Goal: Transaction & Acquisition: Purchase product/service

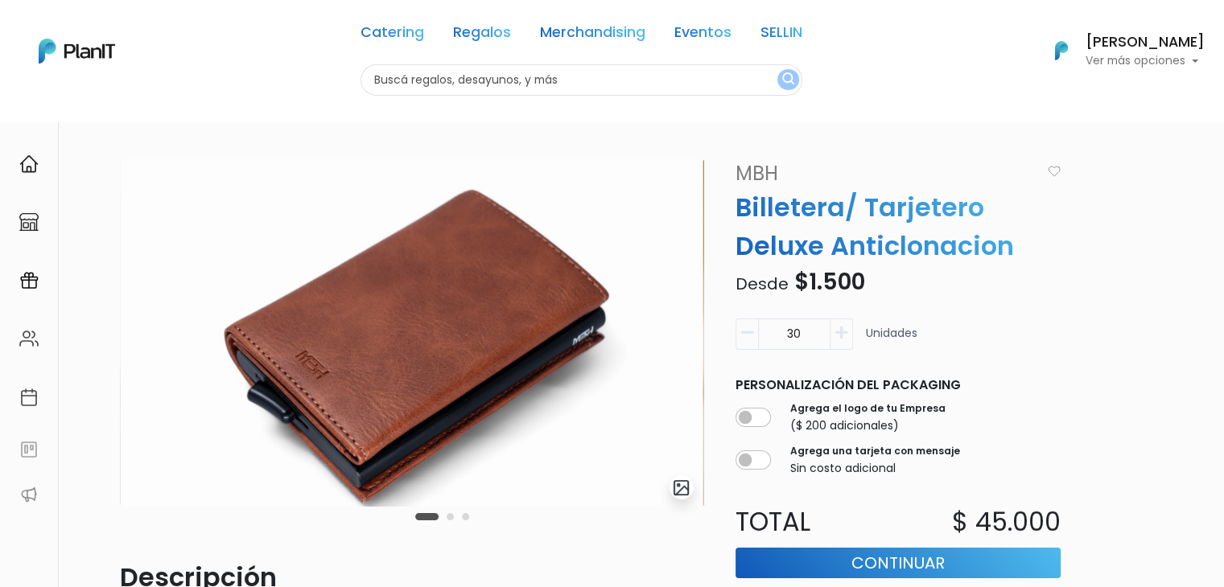
click at [537, 83] on input "text" at bounding box center [581, 79] width 442 height 31
type input "billetera"
click at [777, 69] on button "submit" at bounding box center [788, 79] width 22 height 21
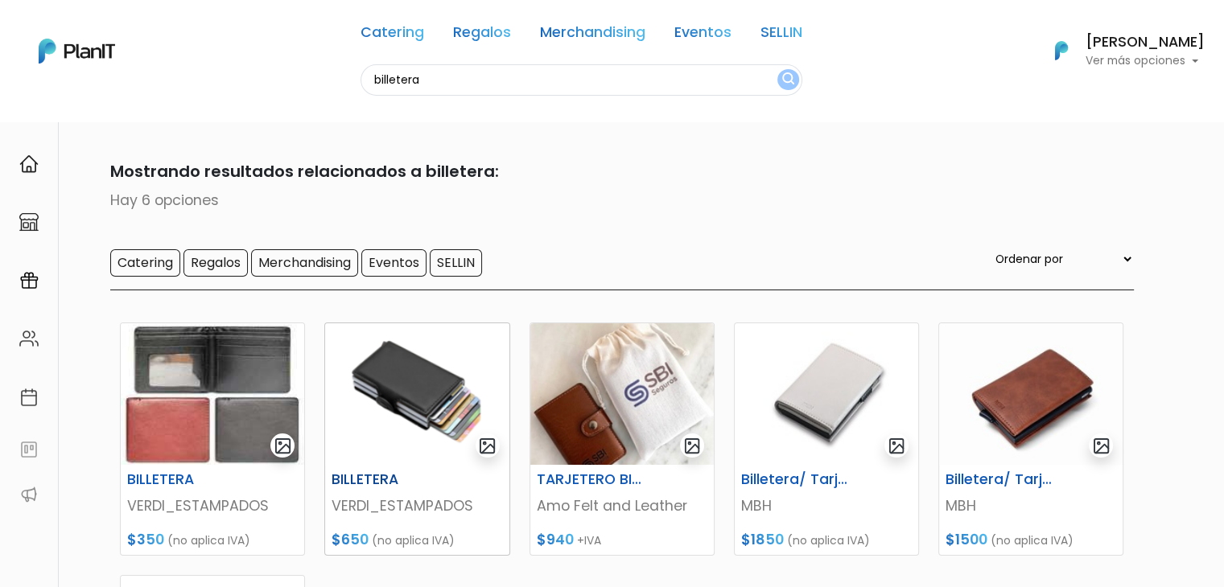
click at [386, 395] on img at bounding box center [416, 394] width 183 height 142
click at [170, 405] on img at bounding box center [212, 394] width 183 height 142
click at [432, 398] on img at bounding box center [416, 394] width 183 height 142
click at [195, 395] on img at bounding box center [212, 394] width 183 height 142
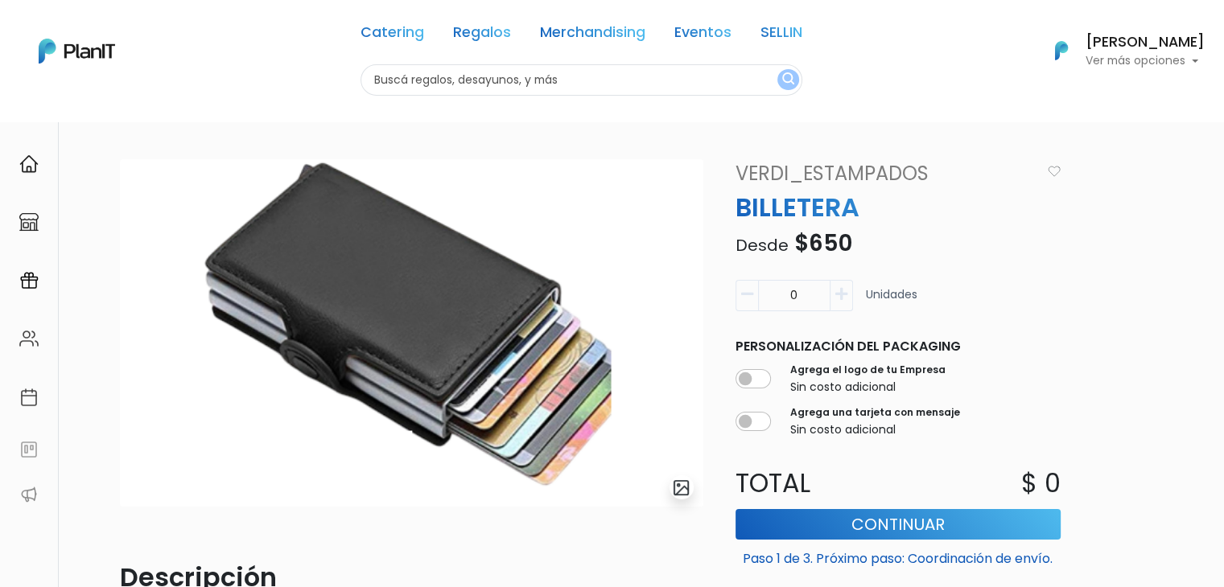
click at [1086, 131] on div "slide 1 of 1 Descripción Incluye: -2 palancas para extracción de tarjetas -comp…" at bounding box center [612, 555] width 1062 height 869
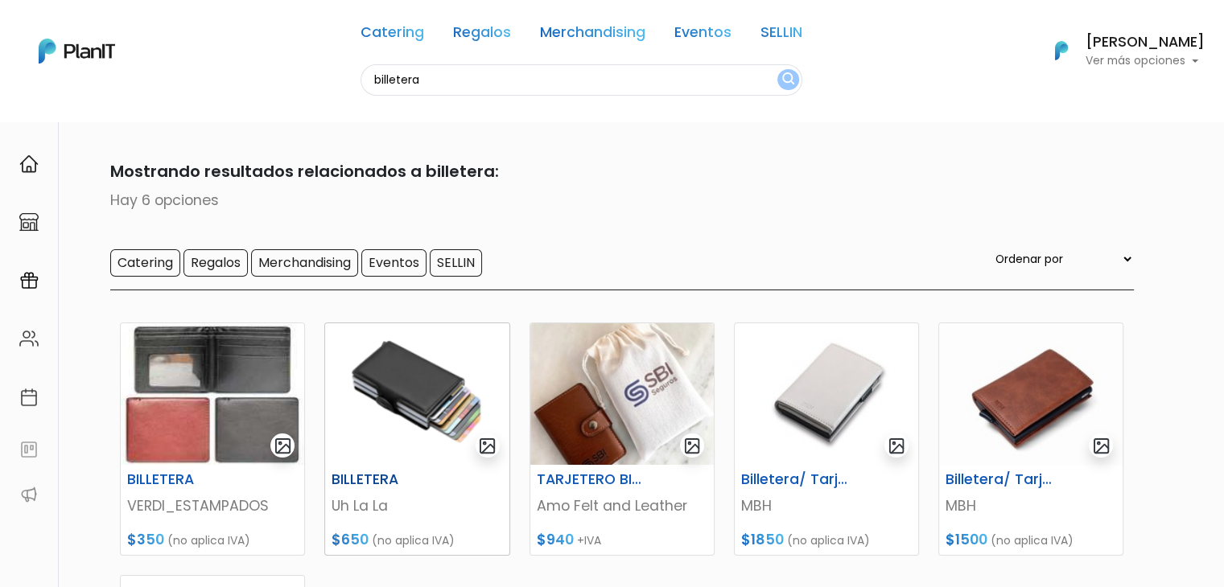
click at [368, 392] on img at bounding box center [416, 394] width 183 height 142
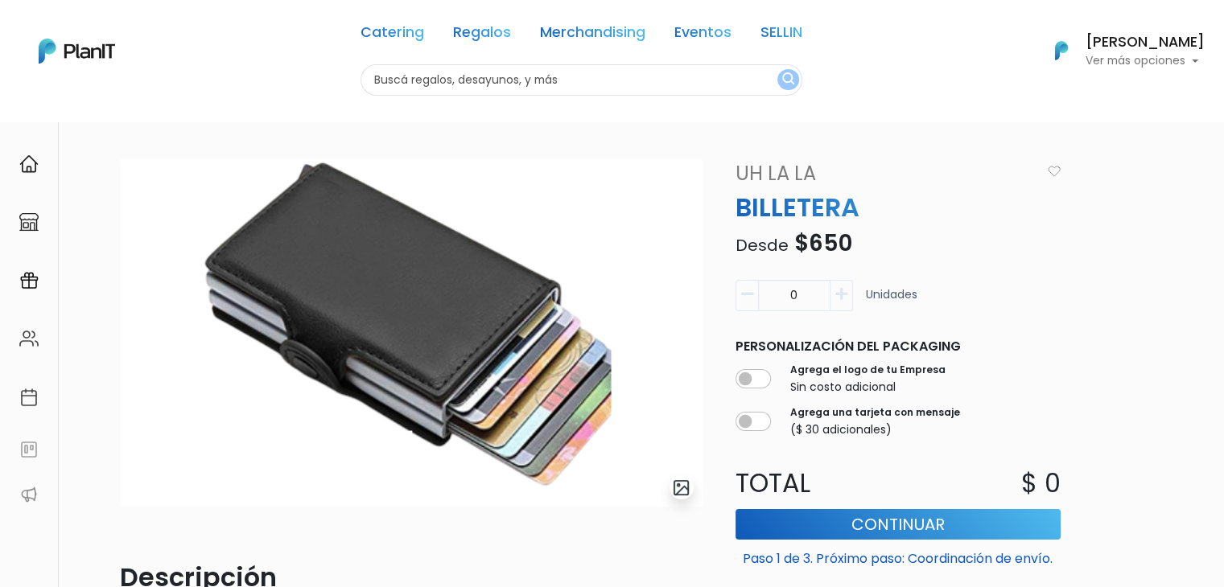
click at [681, 487] on img "submit" at bounding box center [681, 488] width 19 height 19
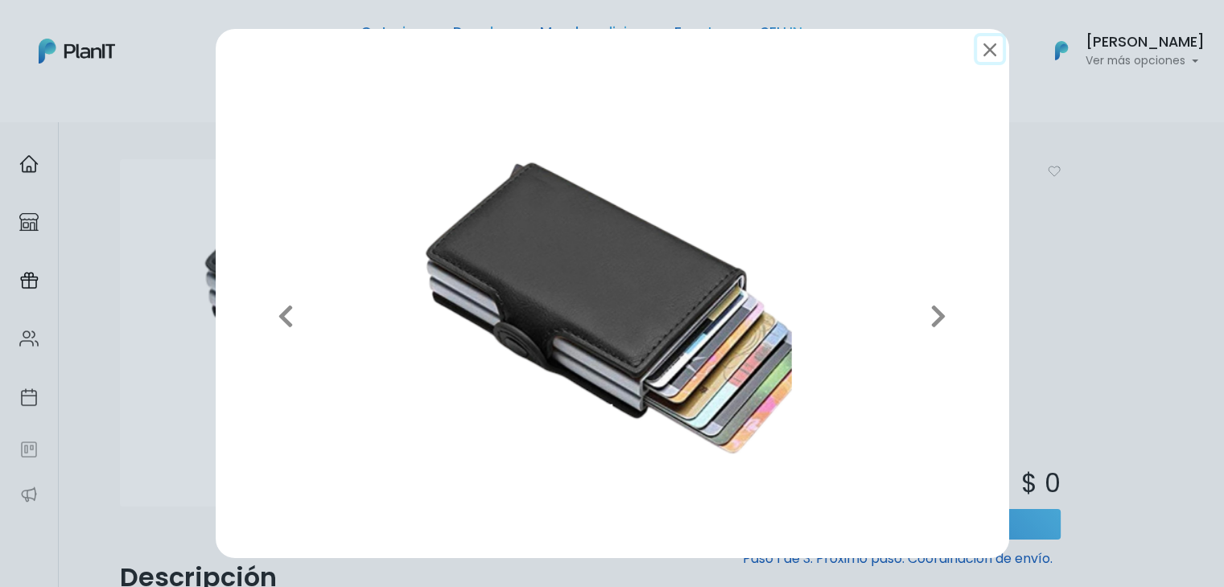
click at [985, 52] on button "submit" at bounding box center [990, 49] width 26 height 26
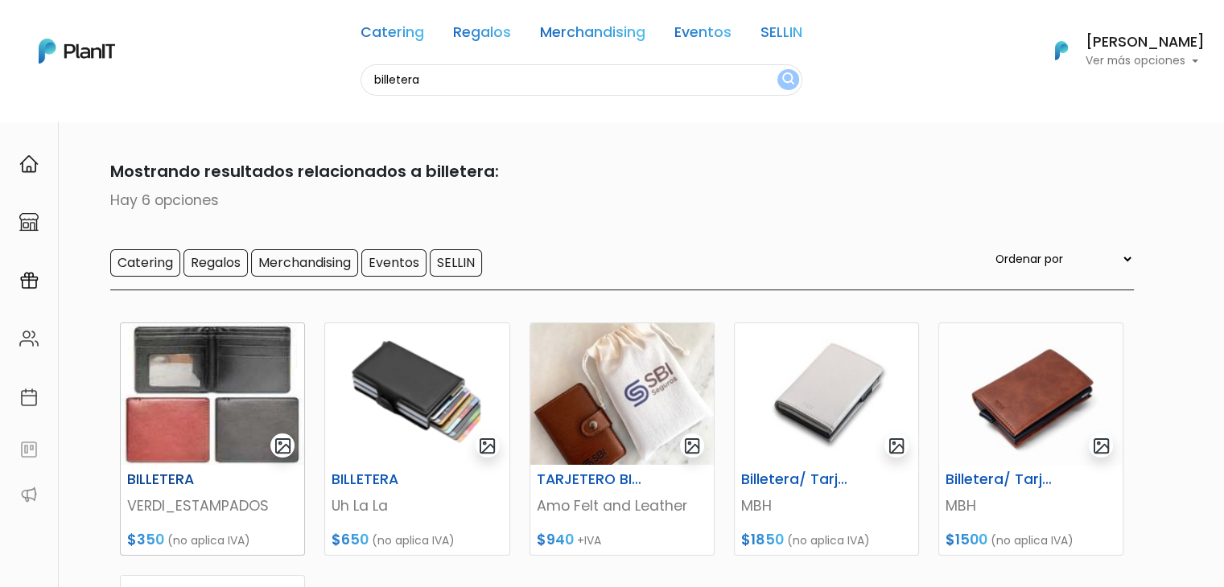
click at [201, 364] on img at bounding box center [212, 394] width 183 height 142
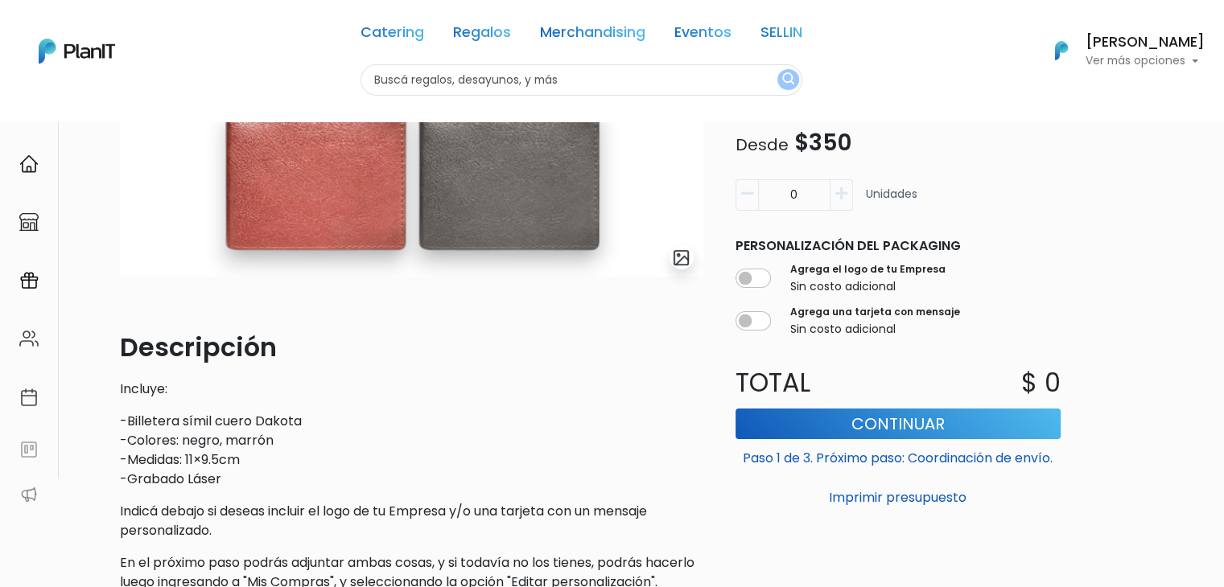
scroll to position [228, 0]
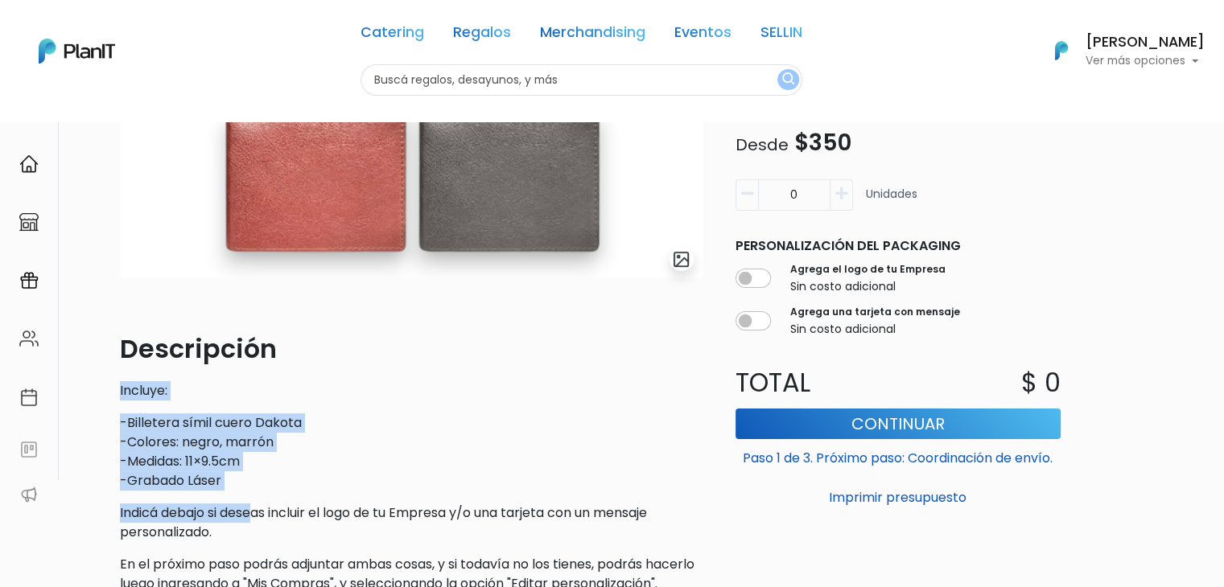
drag, startPoint x: 113, startPoint y: 384, endPoint x: 254, endPoint y: 492, distance: 177.9
click at [254, 492] on div "slide 1 of 1 Descripción Incluye: -Billetera símil cuero Dakota -Colores: negro…" at bounding box center [411, 269] width 603 height 676
click at [254, 492] on div "Descripción Incluye: -Billetera símil cuero Dakota -Colores: negro, marrón -Med…" at bounding box center [411, 462] width 583 height 264
drag, startPoint x: 254, startPoint y: 492, endPoint x: 103, endPoint y: 409, distance: 172.4
click at [103, 409] on div "slide 1 of 1 Descripción Incluye: -Billetera símil cuero Dakota -Colores: negro…" at bounding box center [612, 336] width 1062 height 888
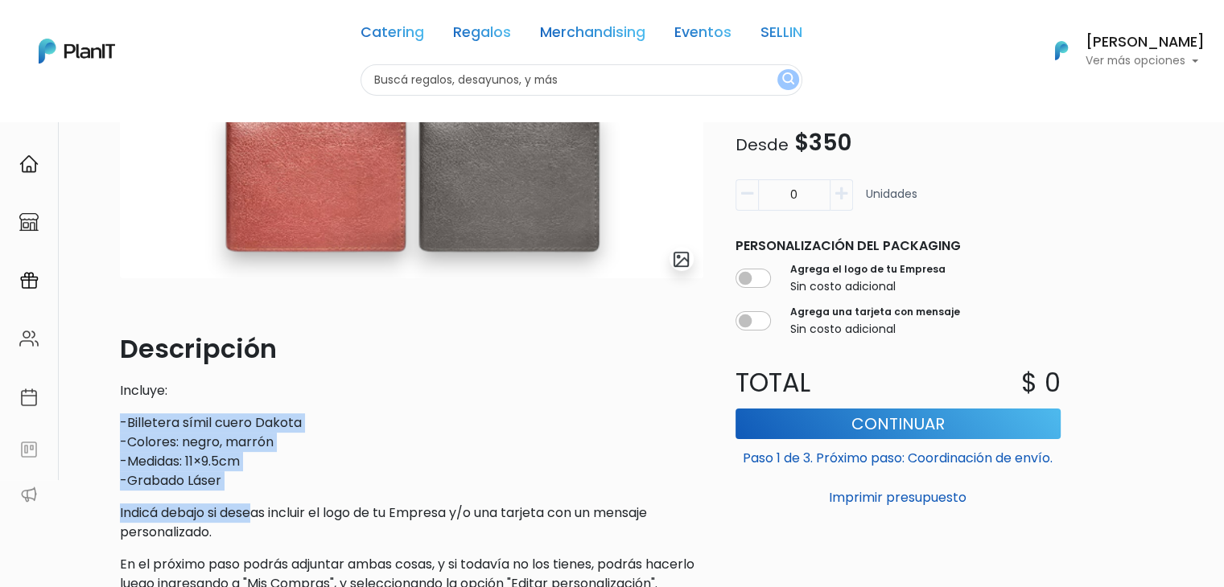
click at [274, 481] on p "-Billetera símil cuero Dakota -Colores: negro, marrón -Medidas: 11×9.5cm -Graba…" at bounding box center [411, 451] width 583 height 77
drag, startPoint x: 235, startPoint y: 483, endPoint x: 113, endPoint y: 374, distance: 163.5
click at [113, 374] on div "slide 1 of 1 Descripción Incluye: -Billetera símil cuero Dakota -Colores: negro…" at bounding box center [411, 269] width 603 height 676
copy div "Incluye: -Billetera símil cuero Dakota -Colores: negro, marrón -Medidas: 11×9.5…"
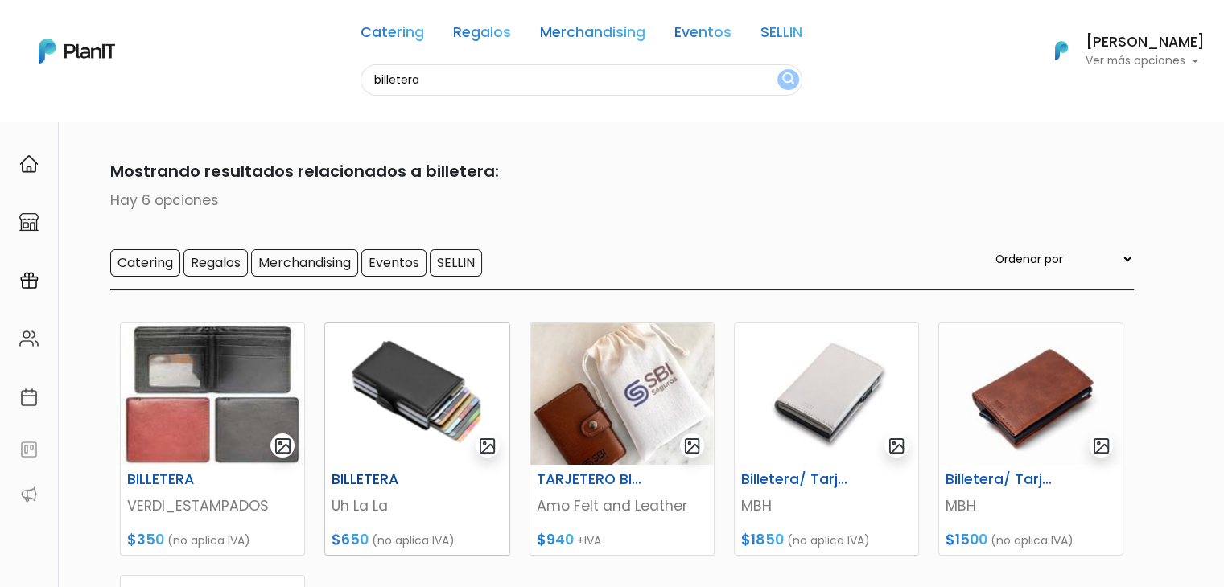
click at [359, 366] on img at bounding box center [416, 394] width 183 height 142
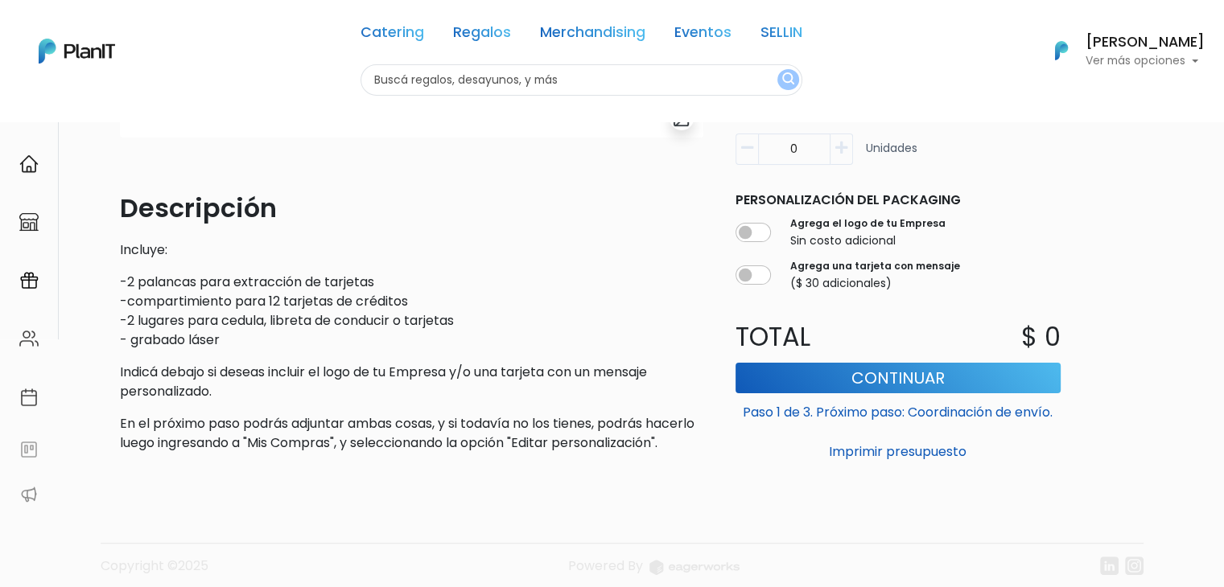
scroll to position [370, 0]
drag, startPoint x: 1235, startPoint y: 78, endPoint x: 1232, endPoint y: 278, distance: 200.3
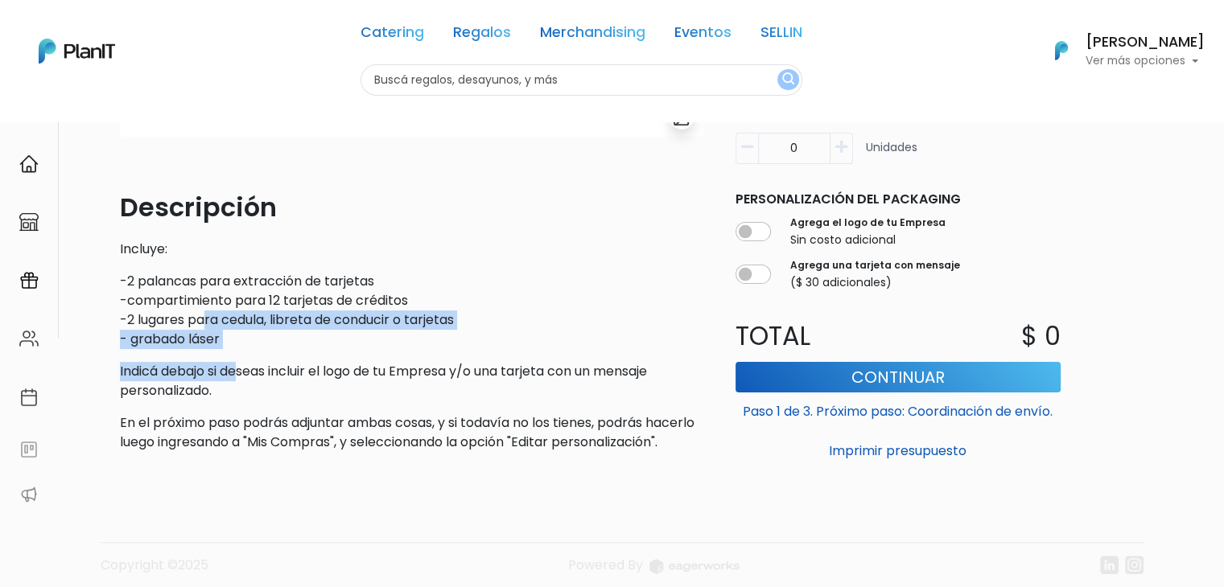
drag, startPoint x: 238, startPoint y: 356, endPoint x: 204, endPoint y: 323, distance: 47.8
click at [204, 323] on div "Descripción Incluye: -2 palancas para extracción de tarjetas -compartimiento pa…" at bounding box center [411, 320] width 583 height 264
click at [242, 339] on p "-2 palancas para extracción de tarjetas -compartimiento para 12 tarjetas de cré…" at bounding box center [411, 310] width 583 height 77
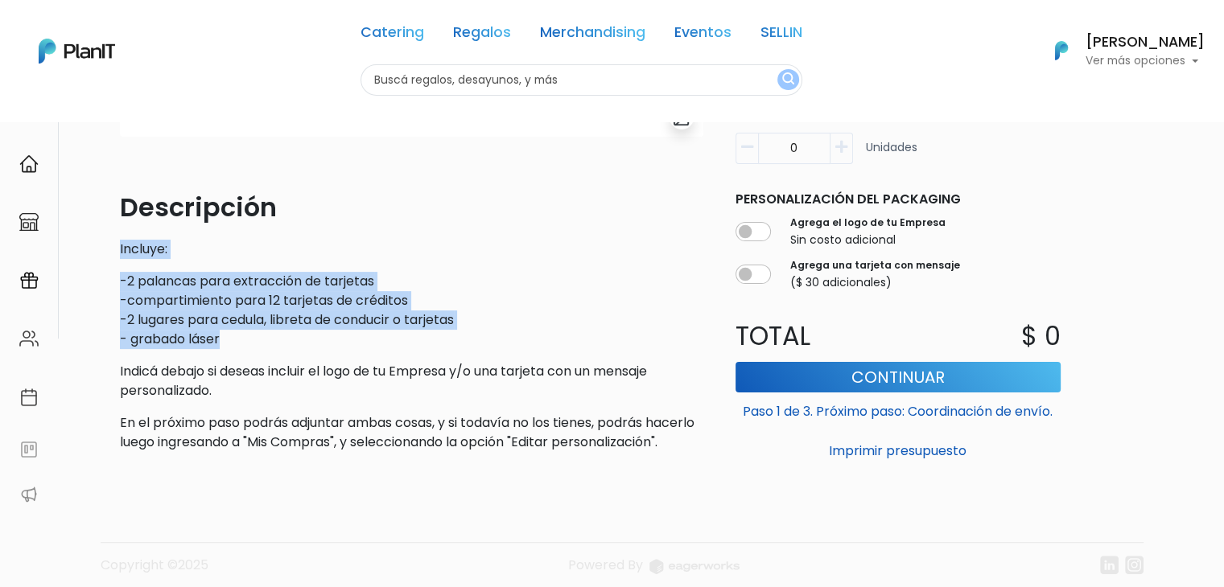
drag, startPoint x: 240, startPoint y: 339, endPoint x: 97, endPoint y: 246, distance: 170.9
click at [97, 246] on div "slide 1 of 1 Descripción Incluye: -2 palancas para extracción de tarjetas -comp…" at bounding box center [612, 195] width 1062 height 888
copy div "Incluye: -2 palancas para extracción de tarjetas -compartimiento para 12 tarjet…"
